Goal: Transaction & Acquisition: Purchase product/service

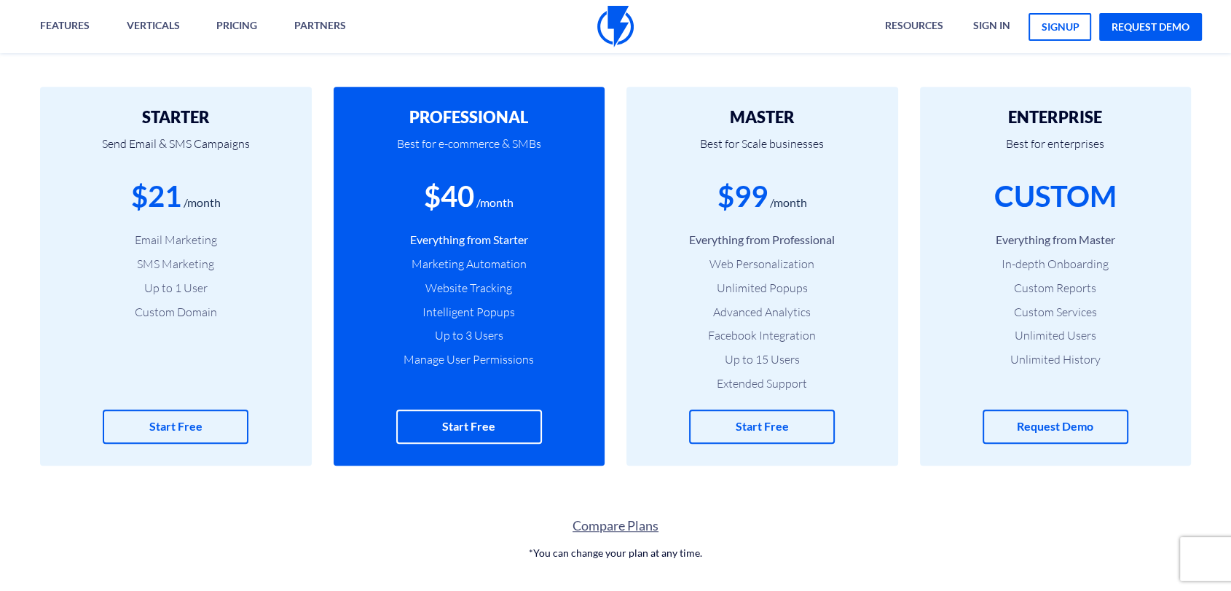
scroll to position [404, 0]
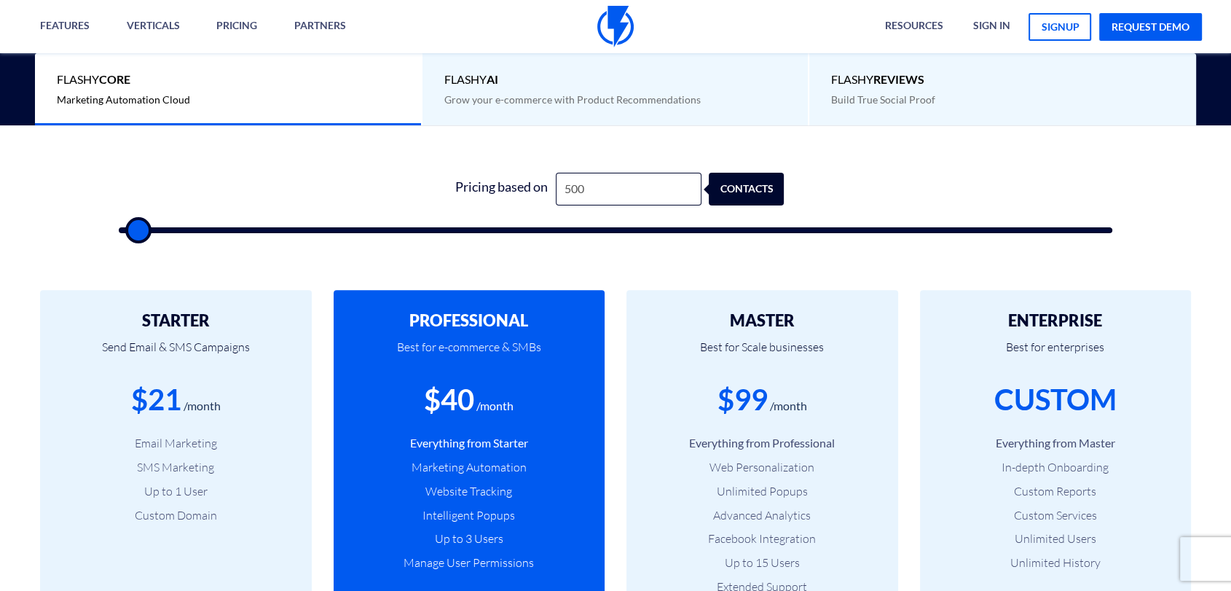
type input "1,500"
type input "1500"
type input "2,000"
type input "2000"
type input "2,500"
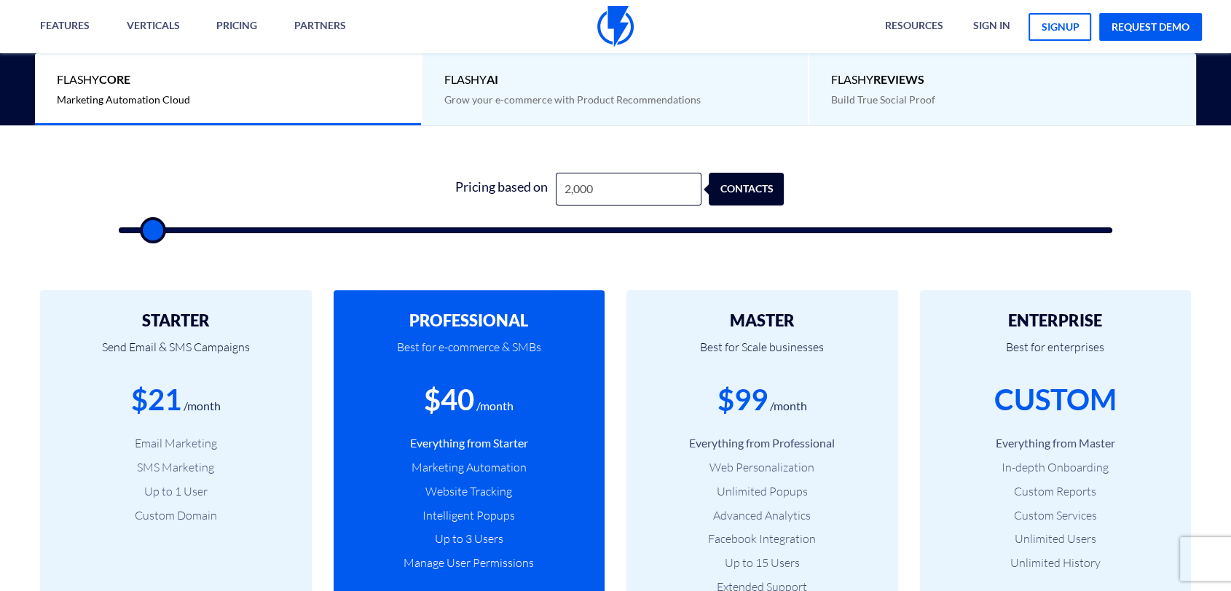
type input "2500"
type input "3,500"
type input "3500"
type input "5,500"
type input "5500"
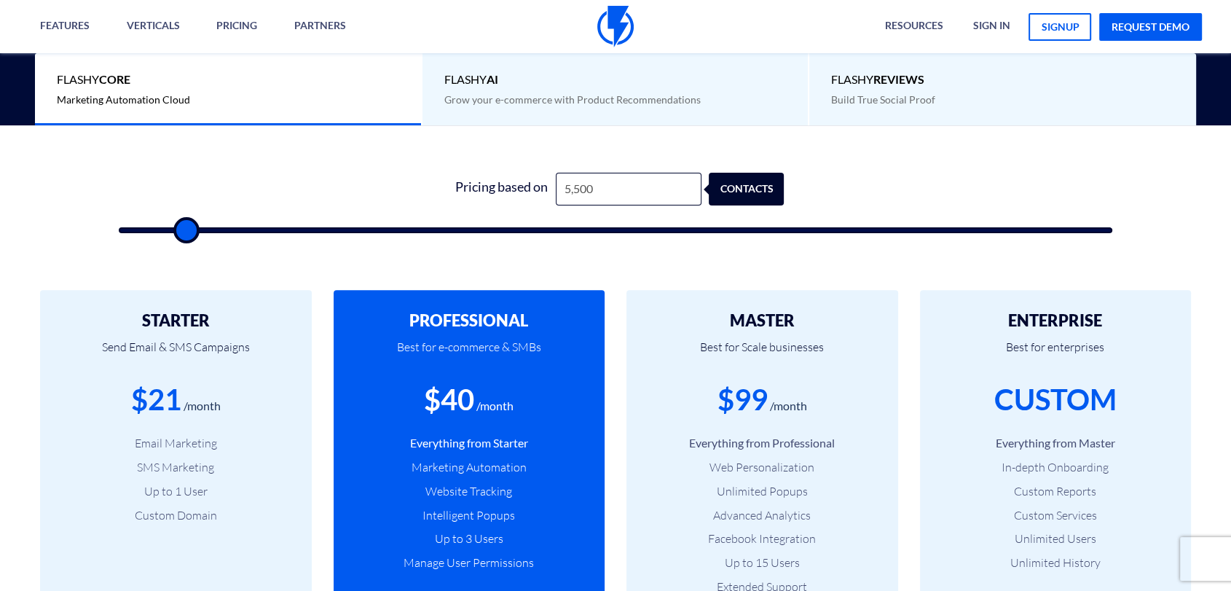
type input "7,000"
type input "7000"
type input "8,000"
type input "8000"
type input "8,500"
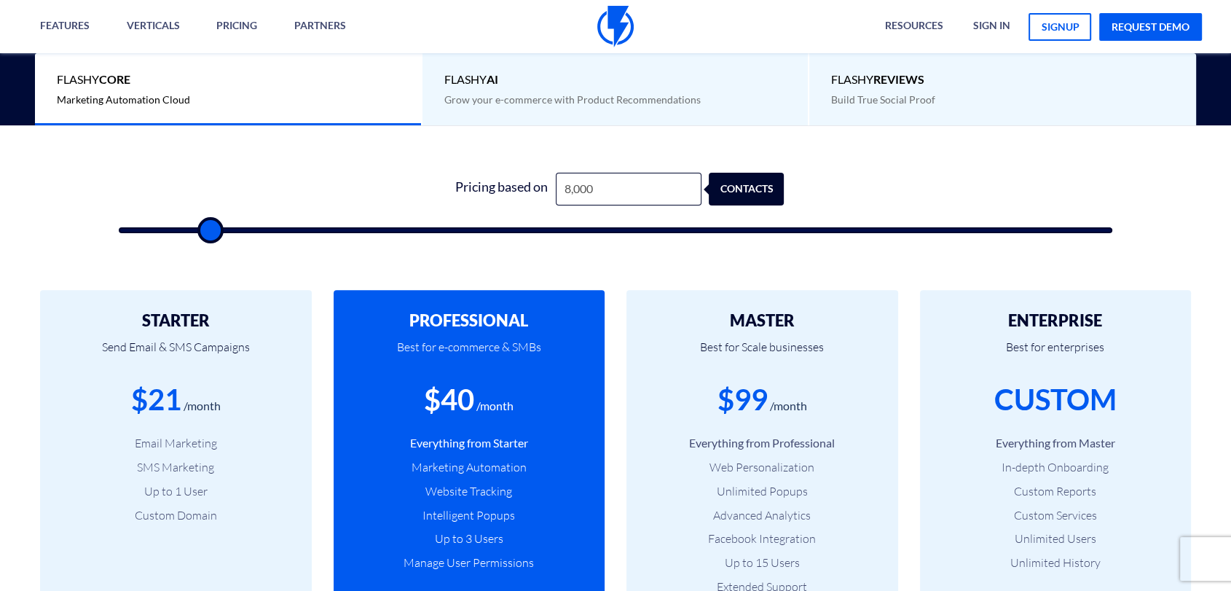
type input "8500"
type input "9,000"
type input "9000"
type input "9,500"
type input "9500"
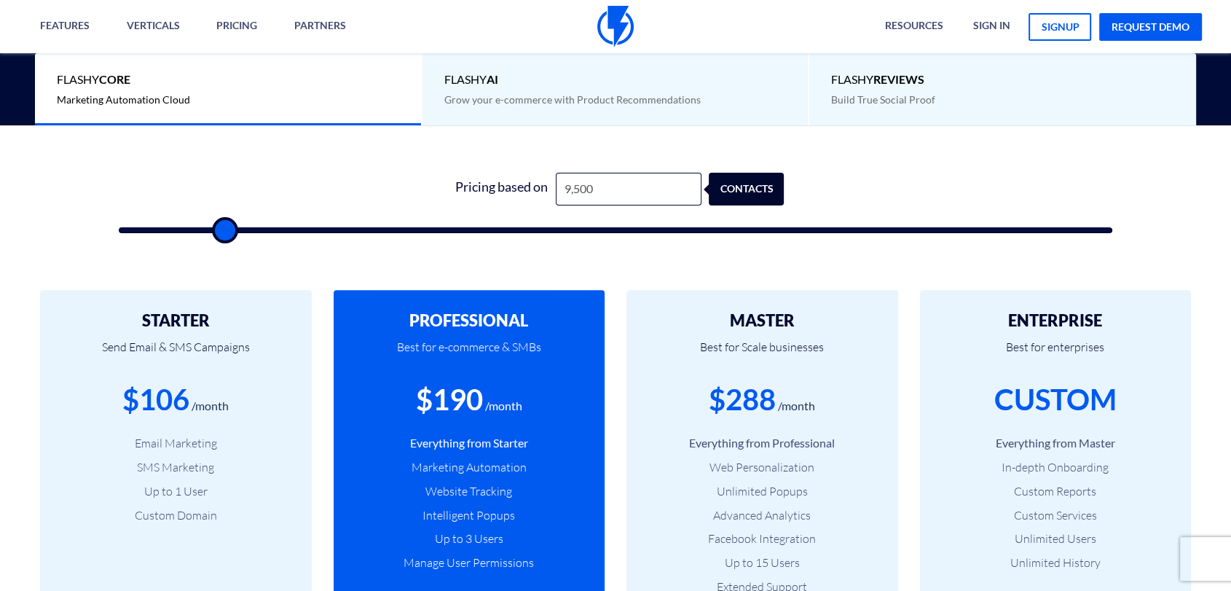
type input "10,000"
type input "10000"
type input "10,500"
type input "10500"
type input "11,000"
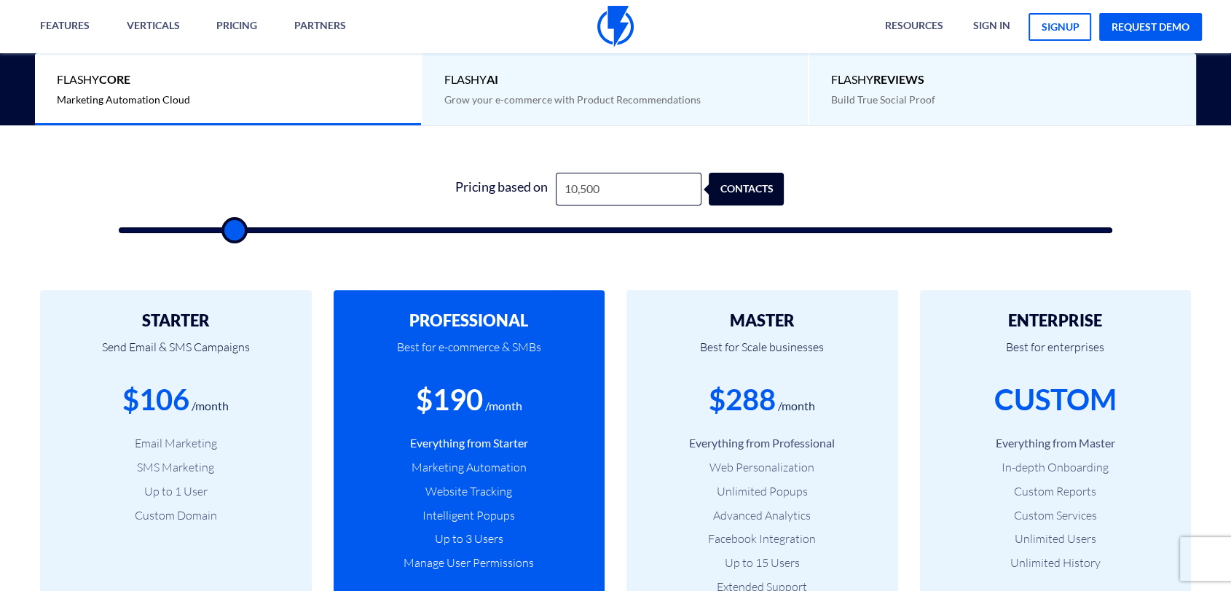
type input "11000"
type input "11,500"
type input "11500"
type input "12,000"
type input "12000"
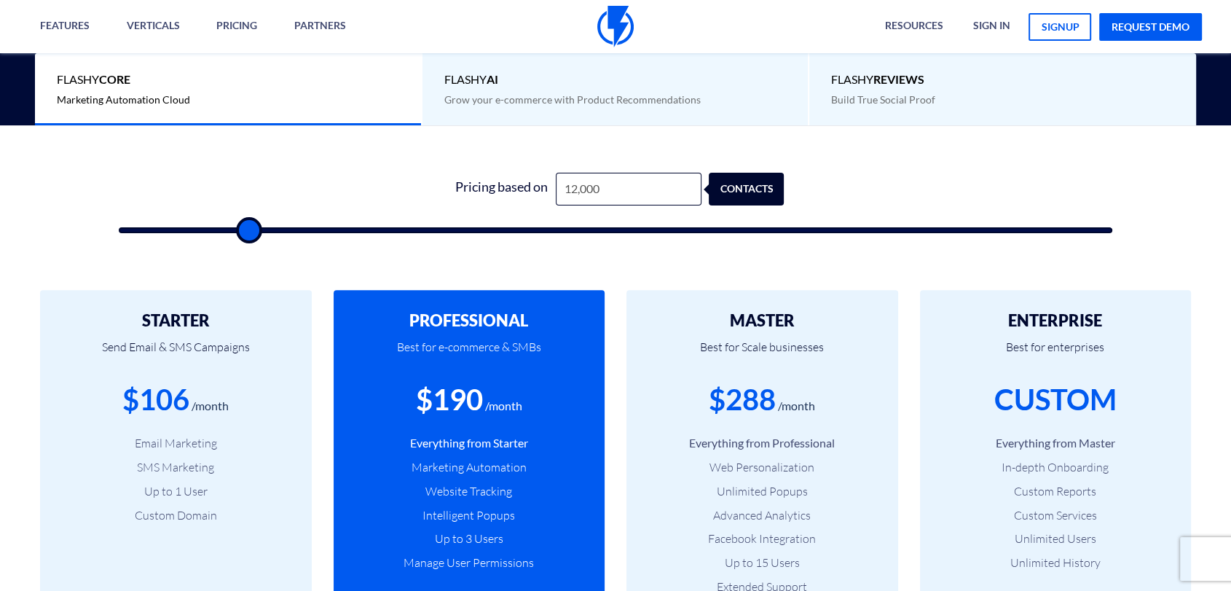
type input "12,500"
type input "12500"
type input "13,000"
type input "13000"
type input "14,500"
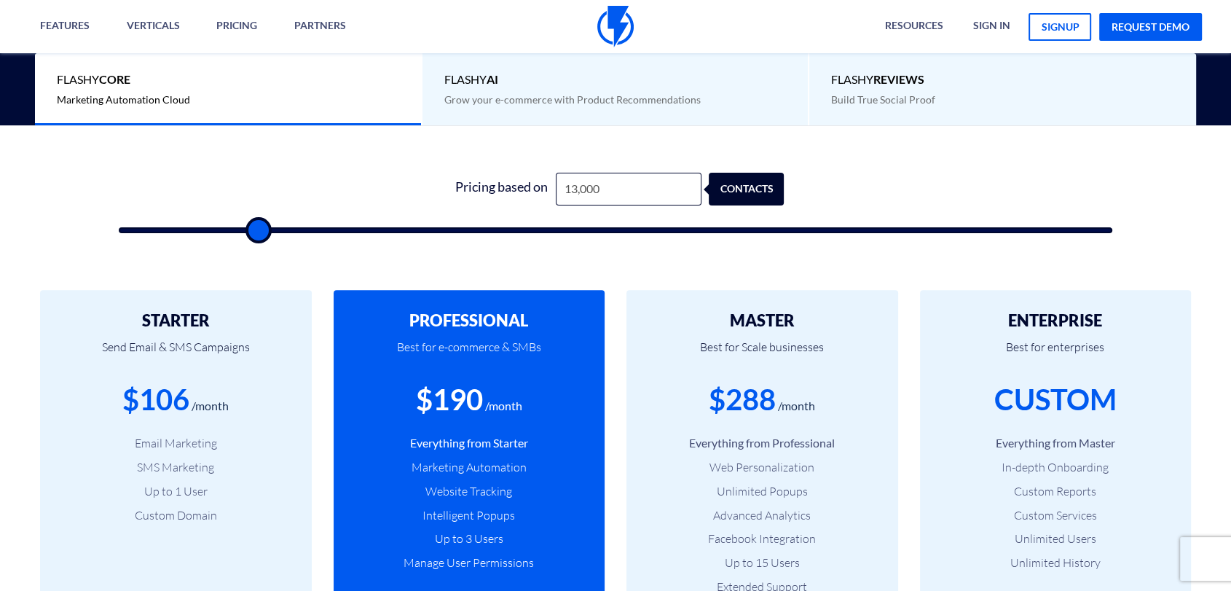
type input "14500"
type input "15,000"
type input "15000"
type input "15,500"
type input "15500"
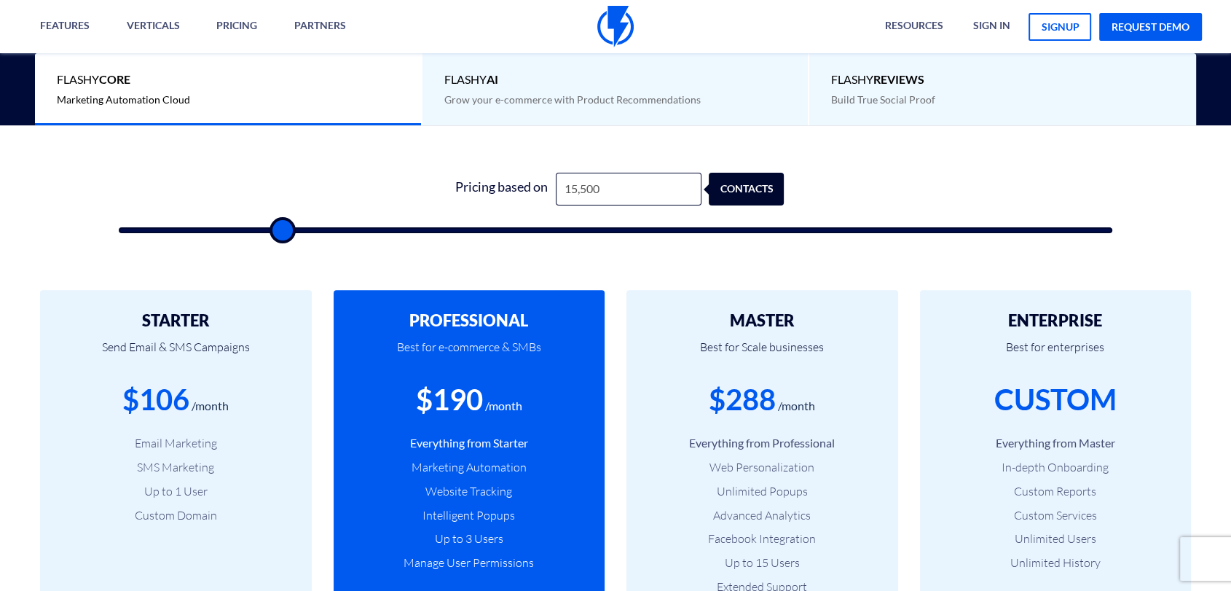
type input "16,000"
type input "16000"
type input "16,500"
type input "16500"
type input "16,000"
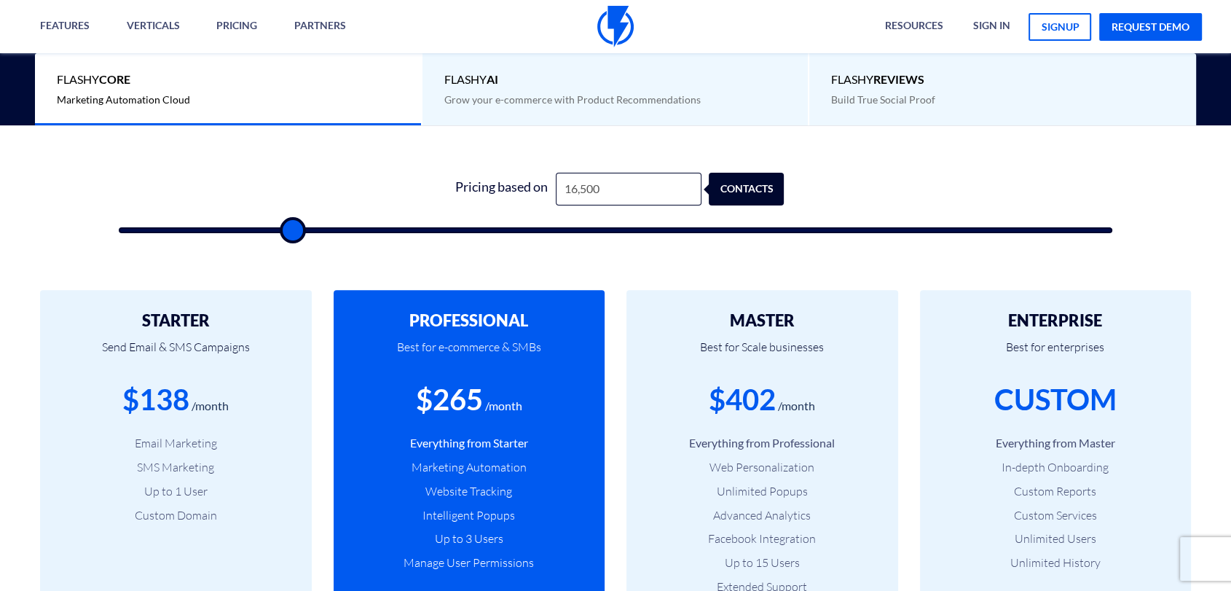
type input "16000"
type input "15,500"
type input "15500"
type input "15,000"
type input "15000"
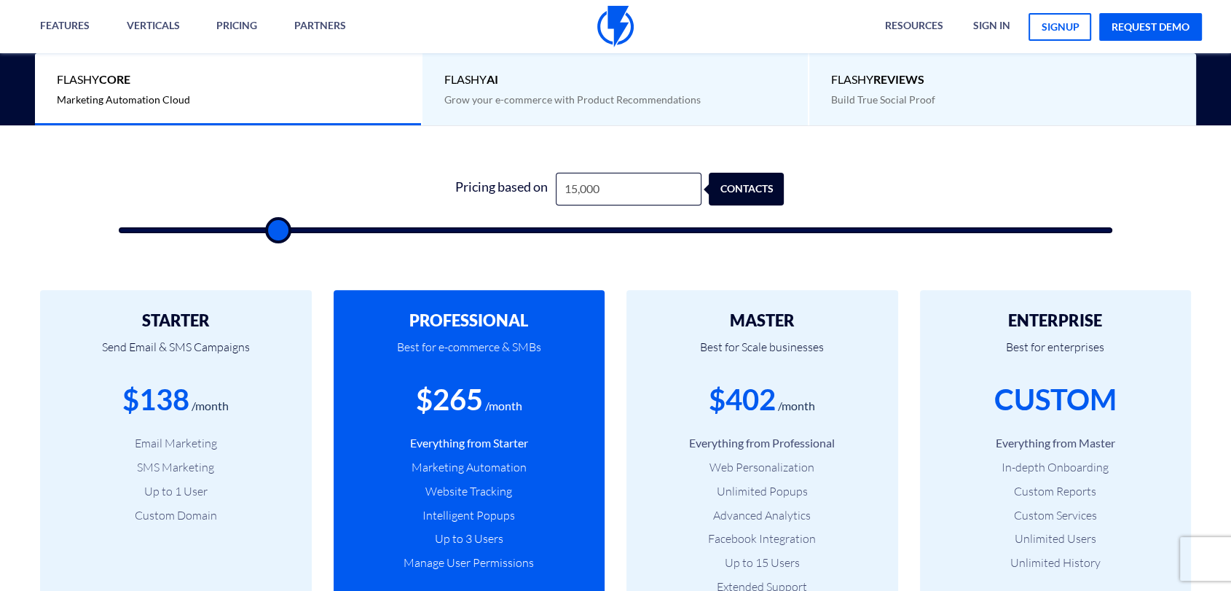
type input "14,500"
type input "14500"
type input "13,500"
type input "13500"
type input "13,000"
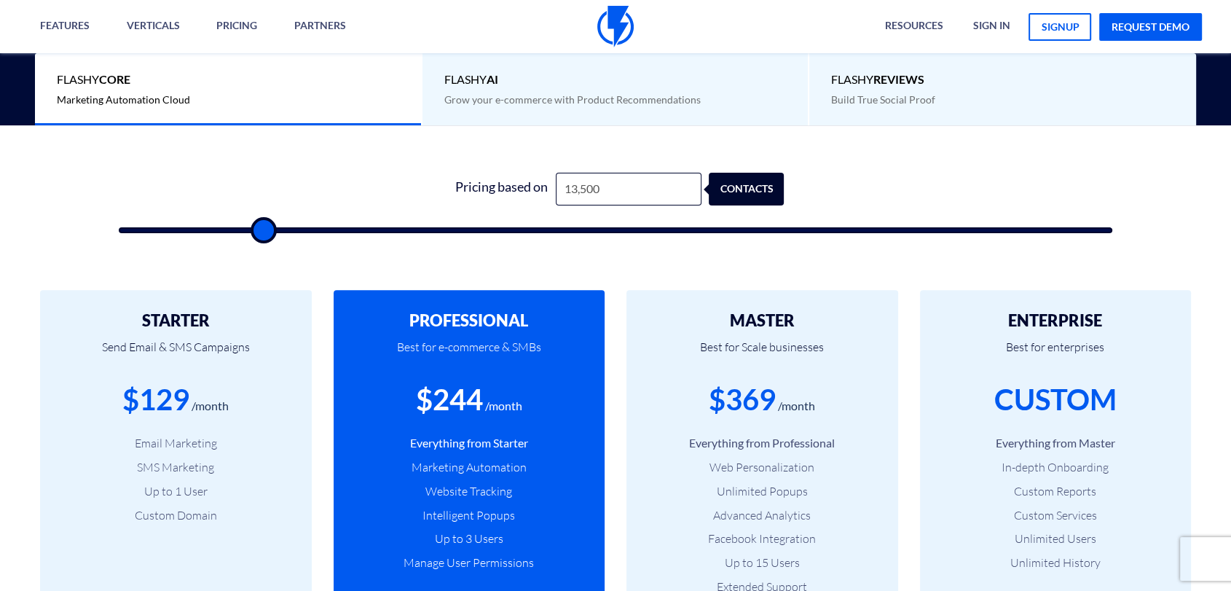
type input "13000"
type input "12,000"
type input "12000"
type input "10,500"
type input "10500"
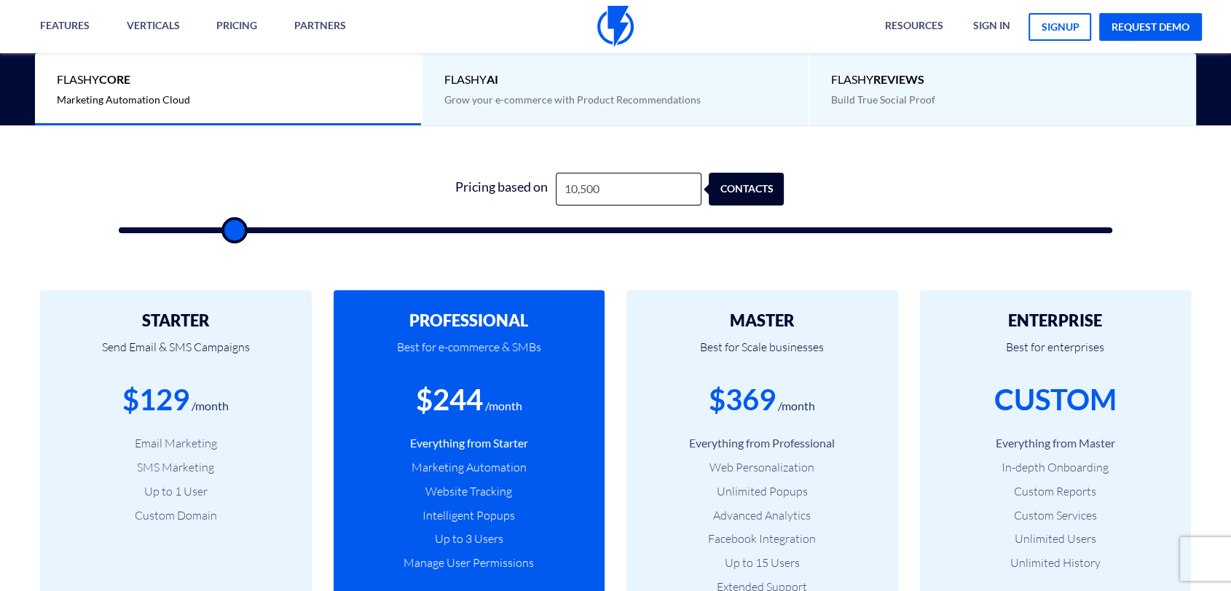
type input "9,500"
type input "9500"
type input "8,500"
type input "8500"
type input "8,000"
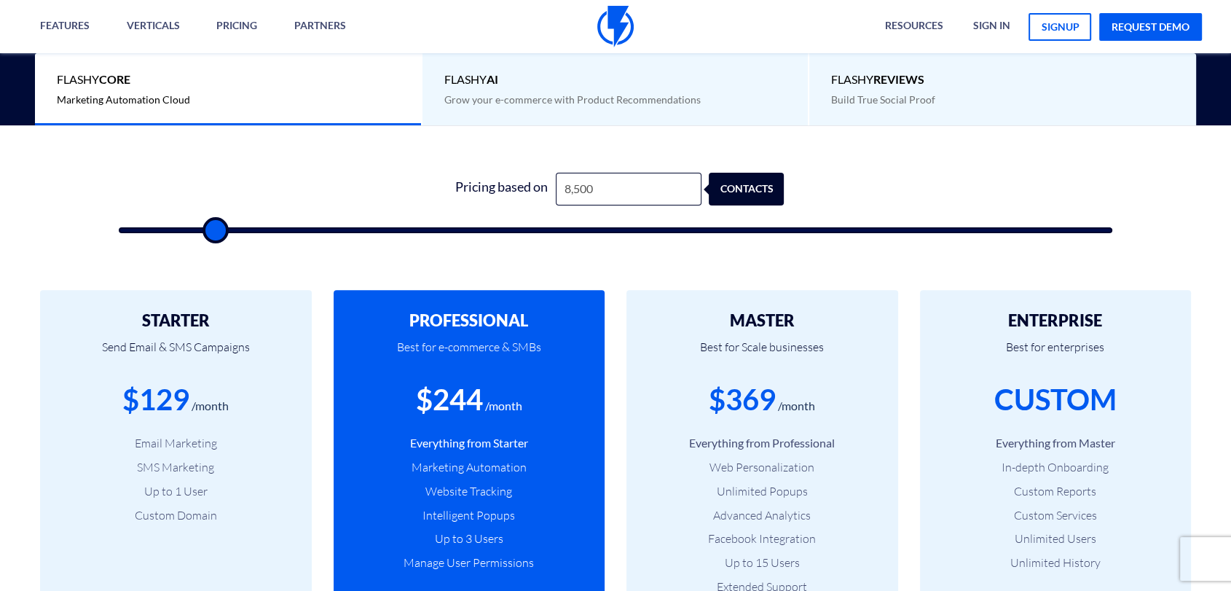
type input "8000"
type input "7,500"
type input "7500"
type input "7,000"
type input "7000"
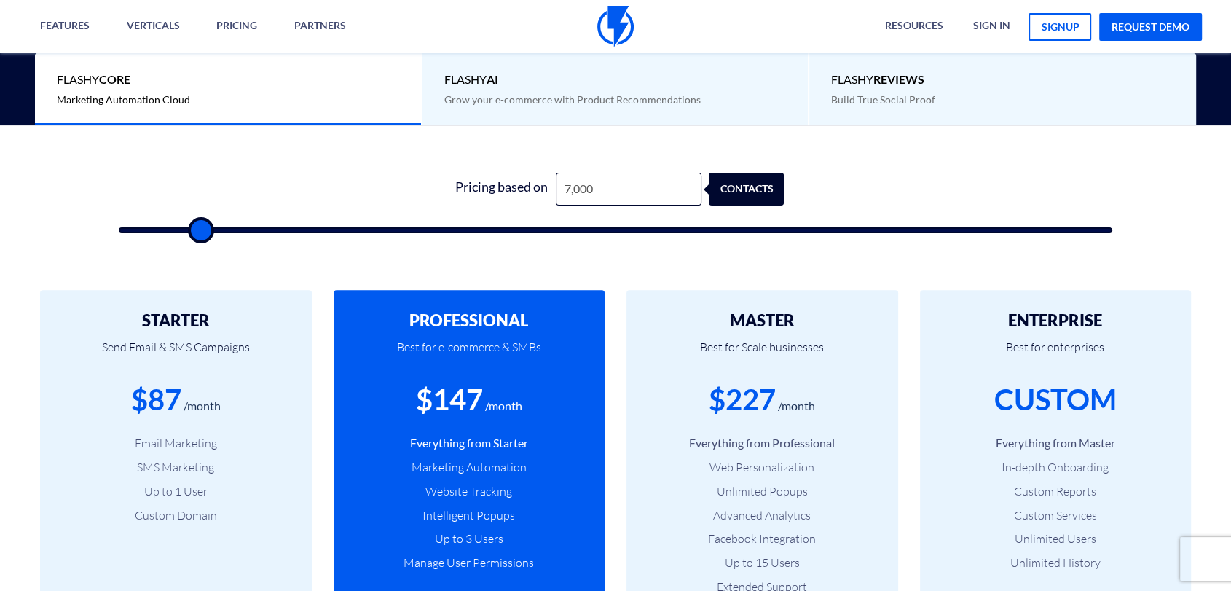
type input "6,500"
type input "6500"
type input "6,000"
type input "6000"
type input "6,500"
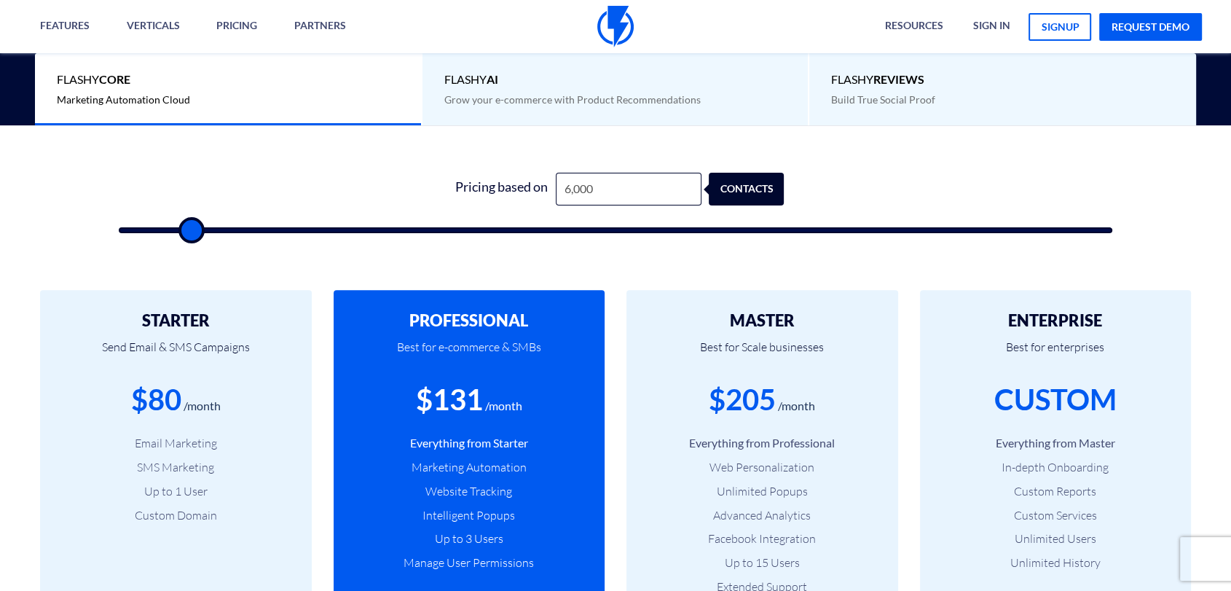
type input "6500"
type input "7,000"
type input "7000"
type input "6,500"
type input "6500"
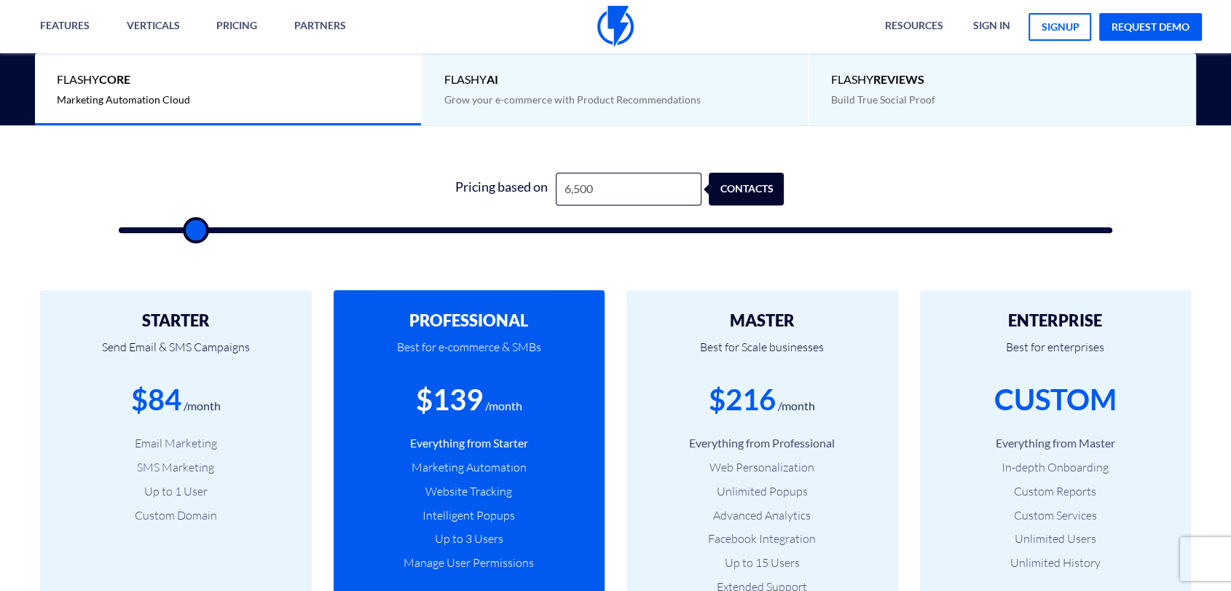
type input "6,000"
type input "6000"
type input "5,500"
type input "5500"
type input "5,000"
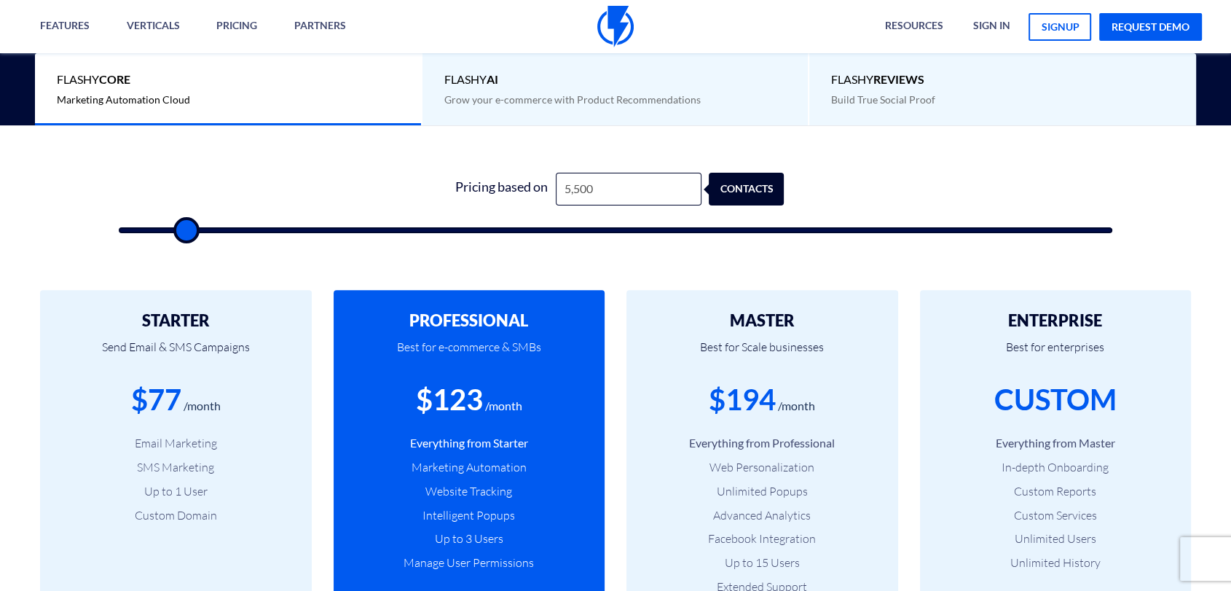
type input "5000"
type input "5,500"
type input "5500"
type input "5,000"
drag, startPoint x: 146, startPoint y: 234, endPoint x: 182, endPoint y: 230, distance: 36.7
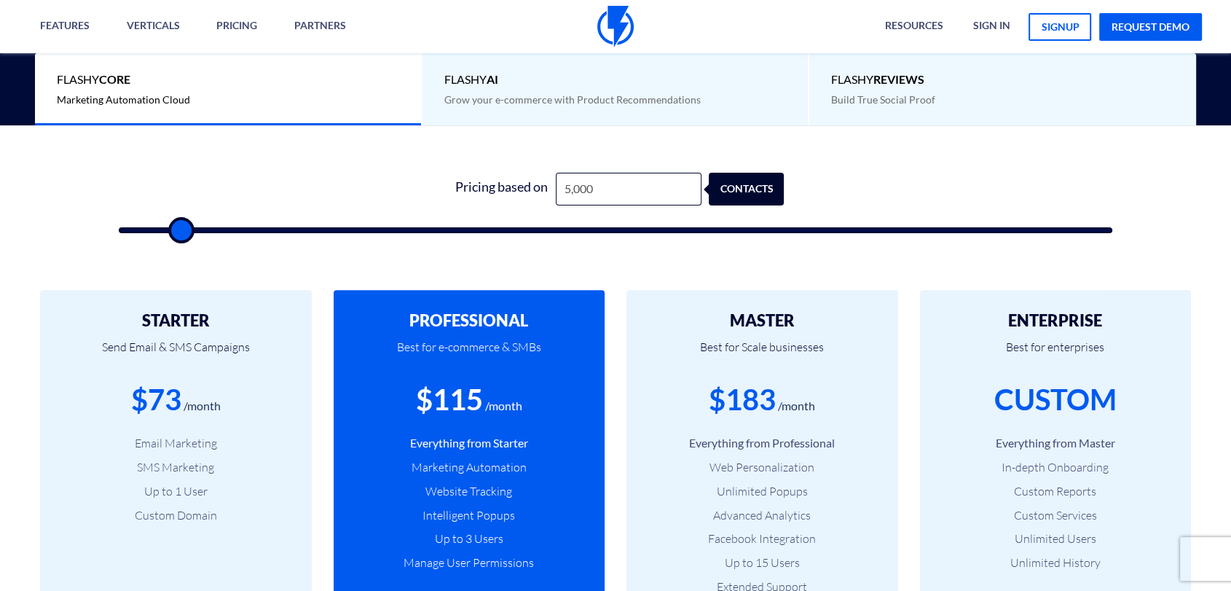
type input "5000"
click at [182, 230] on input "range" at bounding box center [615, 230] width 992 height 6
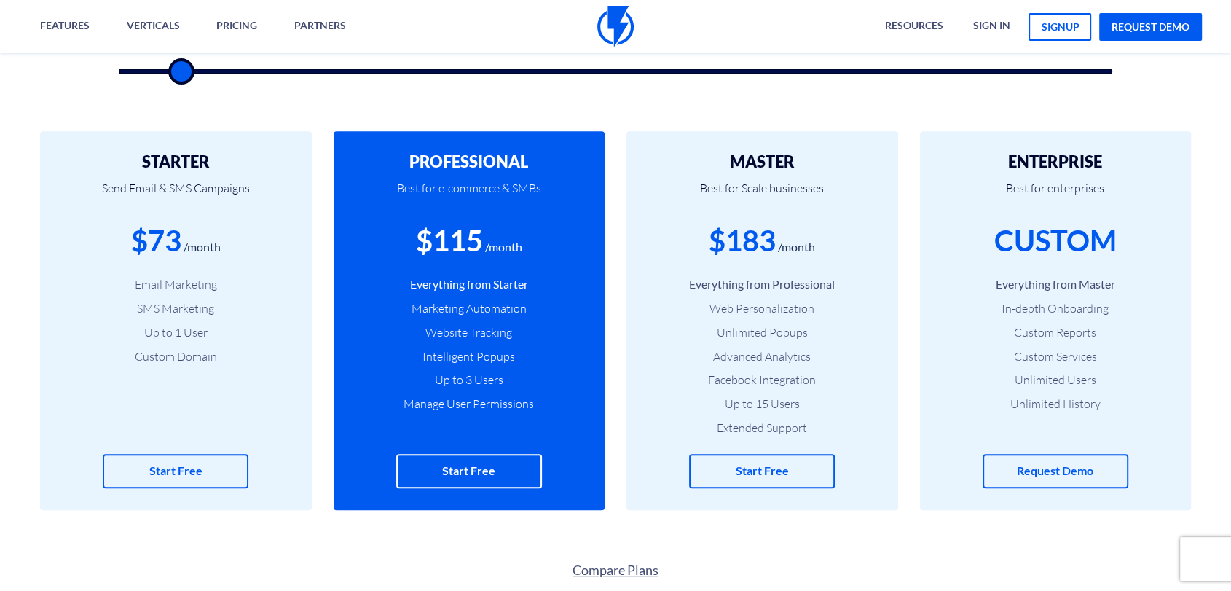
scroll to position [566, 0]
